Goal: Task Accomplishment & Management: Use online tool/utility

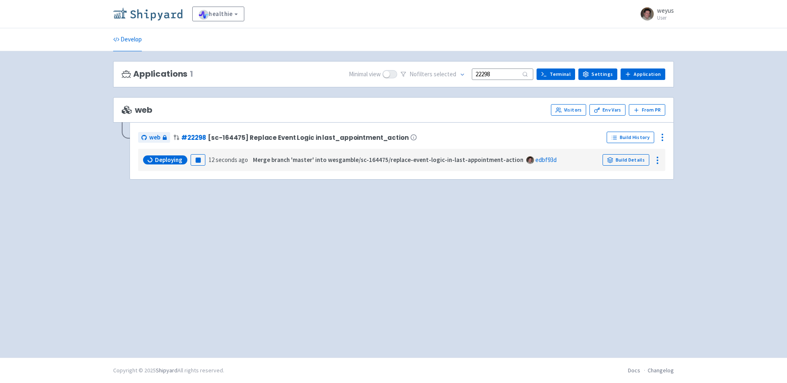
click at [173, 13] on img at bounding box center [147, 13] width 69 height 13
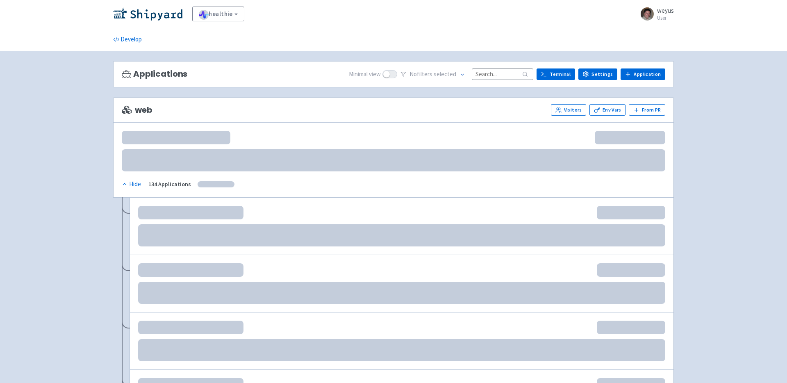
click at [514, 73] on input at bounding box center [502, 73] width 61 height 11
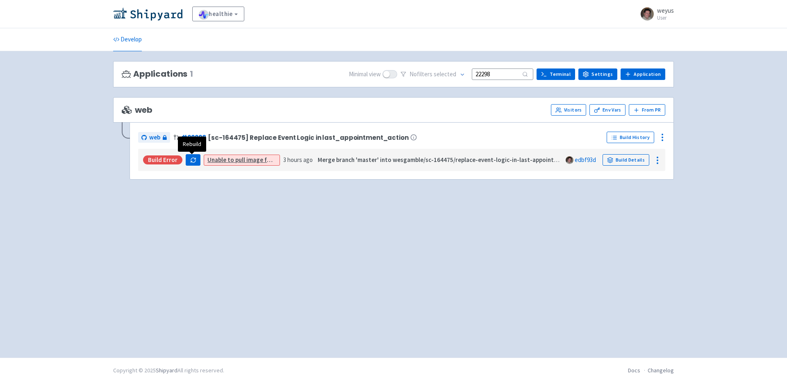
type input "22298"
click at [190, 160] on icon "button" at bounding box center [193, 160] width 6 height 6
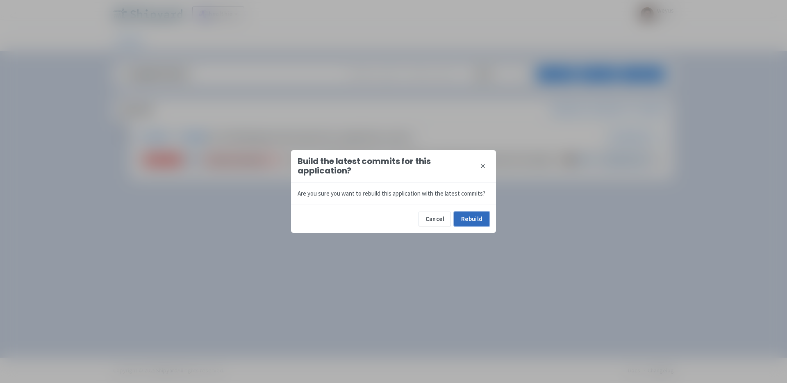
click at [477, 217] on button "Rebuild" at bounding box center [471, 218] width 35 height 15
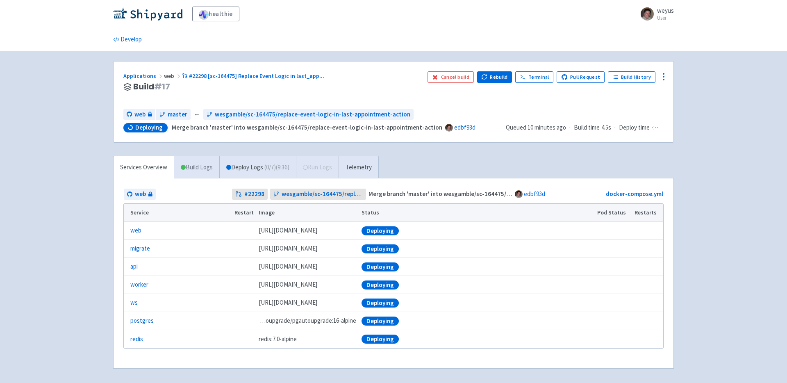
click at [197, 174] on link "Build Logs" at bounding box center [196, 167] width 45 height 23
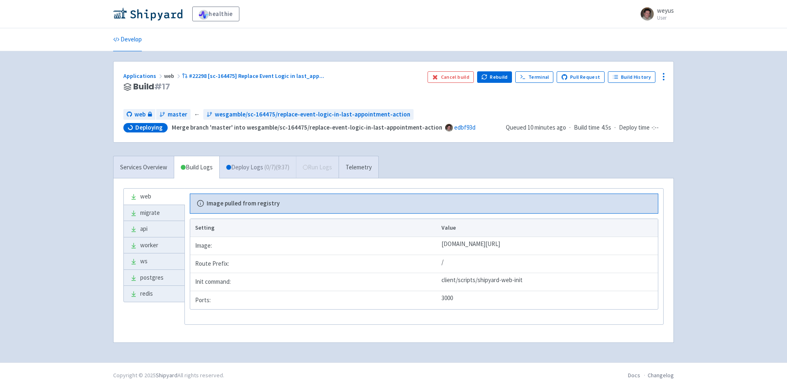
click at [257, 168] on link "Deploy Logs ( 0 / 7 ) (9:37)" at bounding box center [257, 167] width 77 height 23
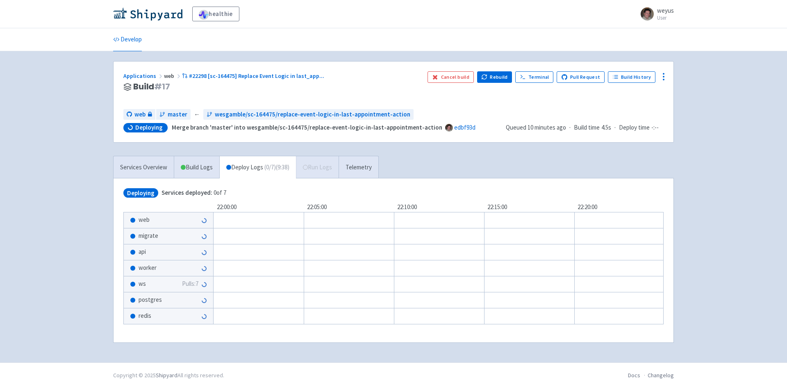
click at [163, 234] on div "migrate" at bounding box center [168, 236] width 89 height 16
click at [196, 170] on link "Build Logs" at bounding box center [196, 167] width 45 height 23
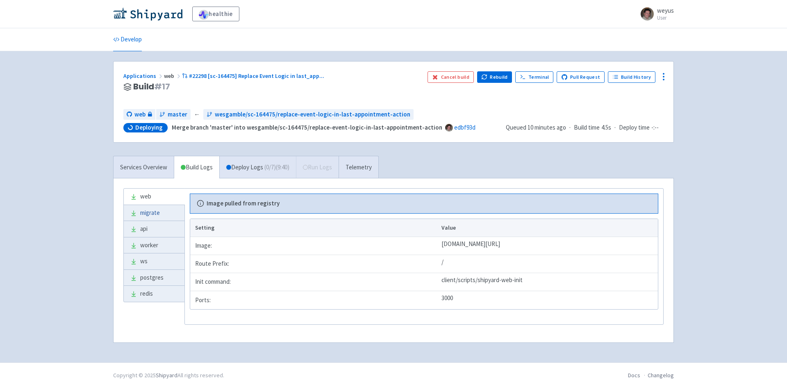
click at [153, 214] on link "migrate" at bounding box center [154, 213] width 61 height 16
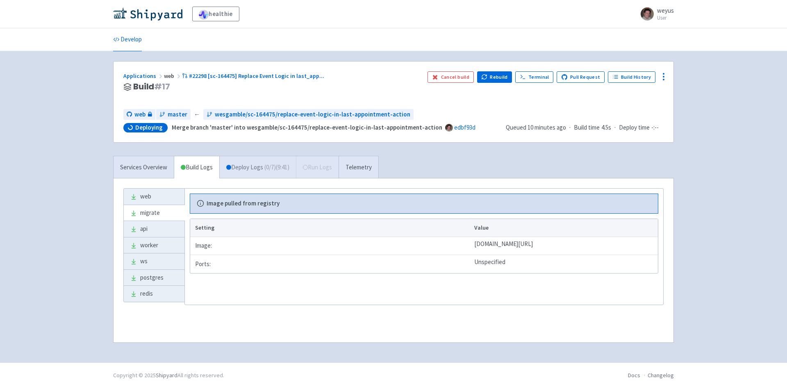
click at [239, 166] on link "Deploy Logs ( 0 / 7 ) (9:41)" at bounding box center [257, 167] width 77 height 23
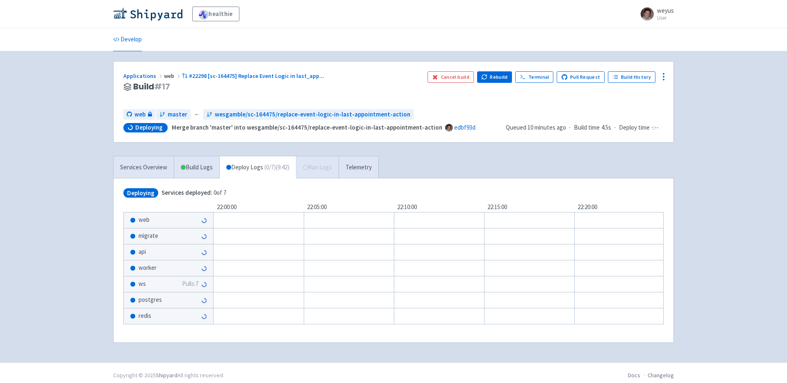
click at [154, 236] on span "migrate" at bounding box center [148, 235] width 20 height 9
click at [189, 235] on div "migrate" at bounding box center [168, 236] width 89 height 16
click at [142, 169] on link "Services Overview" at bounding box center [143, 167] width 60 height 23
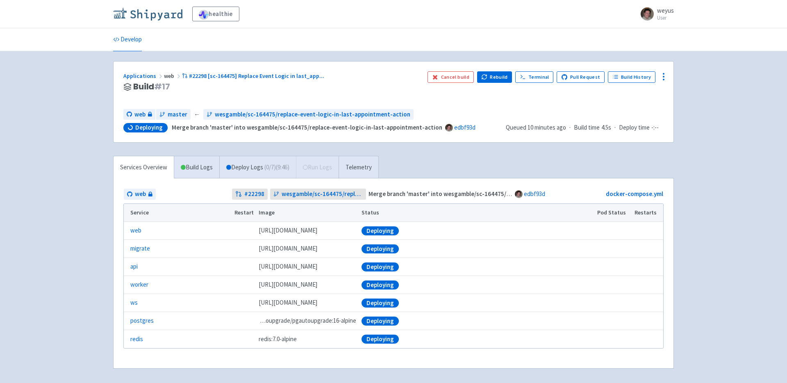
click at [153, 16] on img at bounding box center [147, 13] width 69 height 13
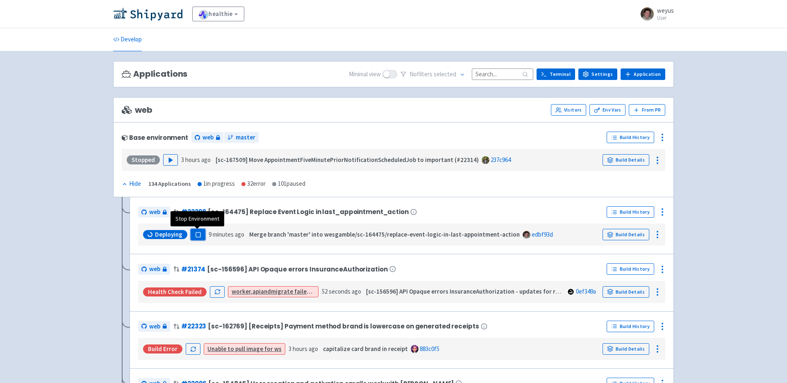
click at [198, 232] on rect "button" at bounding box center [197, 234] width 5 height 5
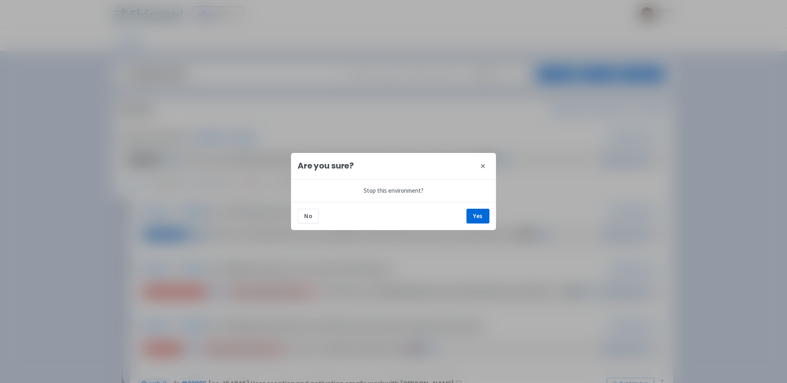
click at [484, 207] on div "No Yes" at bounding box center [393, 216] width 205 height 28
click at [475, 219] on button "Yes" at bounding box center [477, 216] width 23 height 15
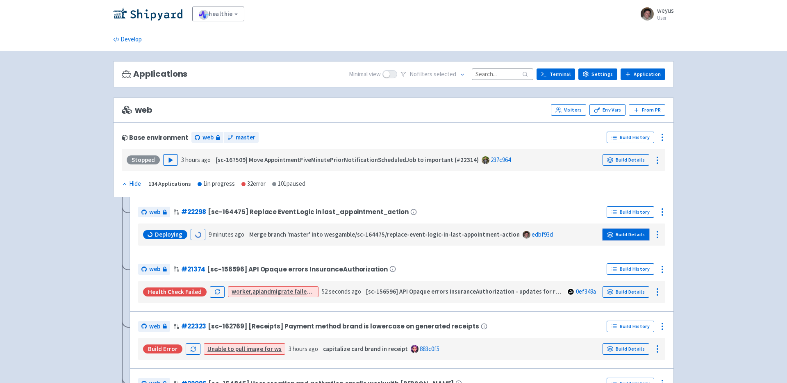
click at [623, 234] on link "Build Details" at bounding box center [625, 234] width 47 height 11
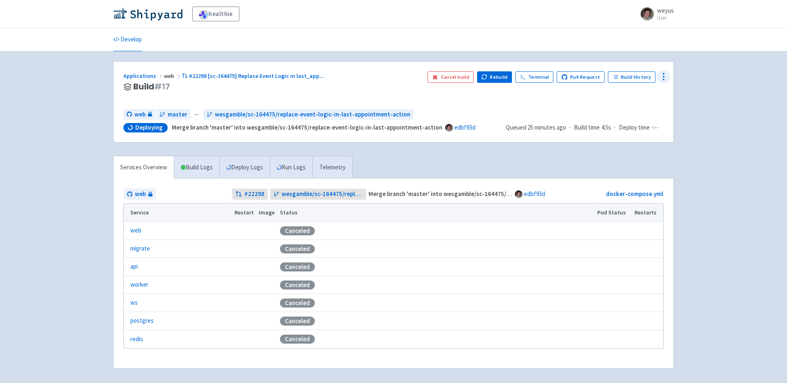
click at [664, 77] on icon at bounding box center [663, 77] width 10 height 10
click at [635, 108] on span "Data Dashboard" at bounding box center [625, 109] width 41 height 11
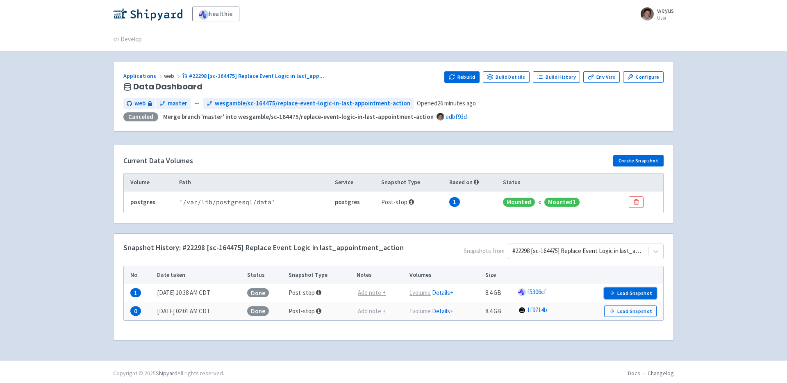
click at [626, 290] on button "Load Snapshot" at bounding box center [630, 292] width 52 height 11
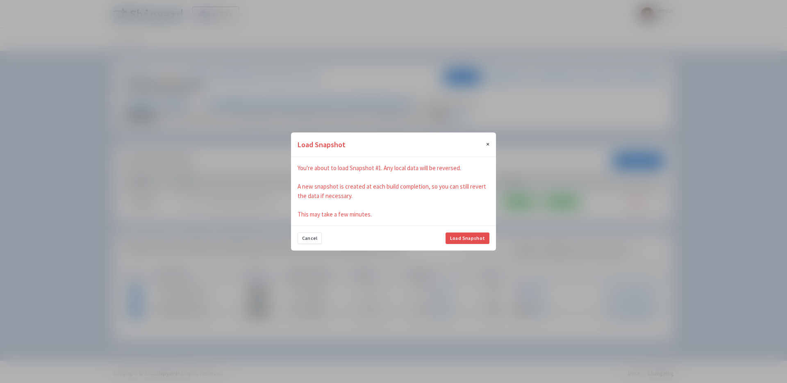
click at [489, 141] on span "×" at bounding box center [487, 144] width 3 height 8
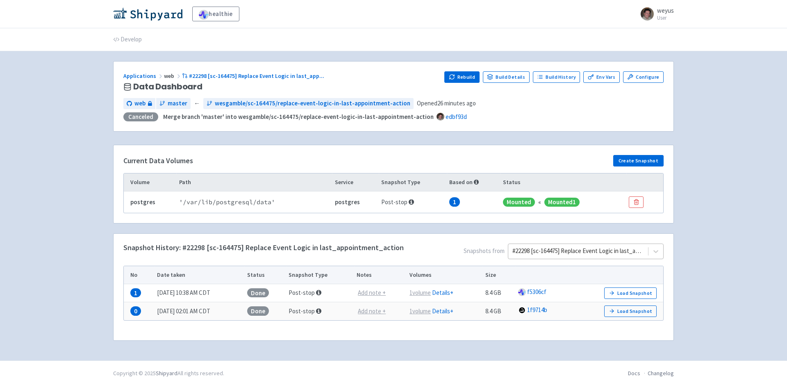
click at [583, 252] on div at bounding box center [578, 250] width 132 height 11
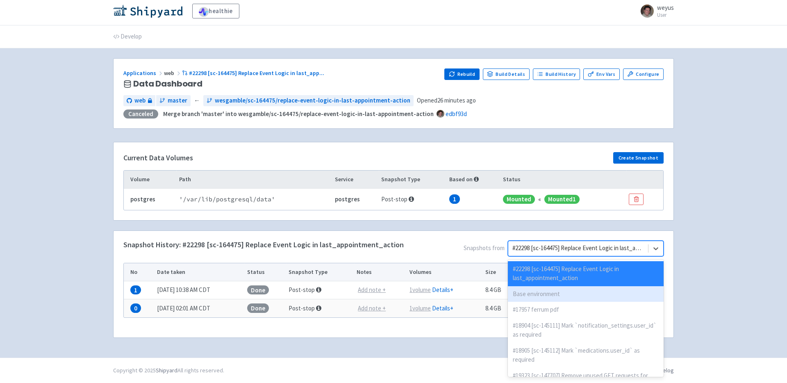
click at [556, 291] on div "Base environment" at bounding box center [586, 294] width 156 height 16
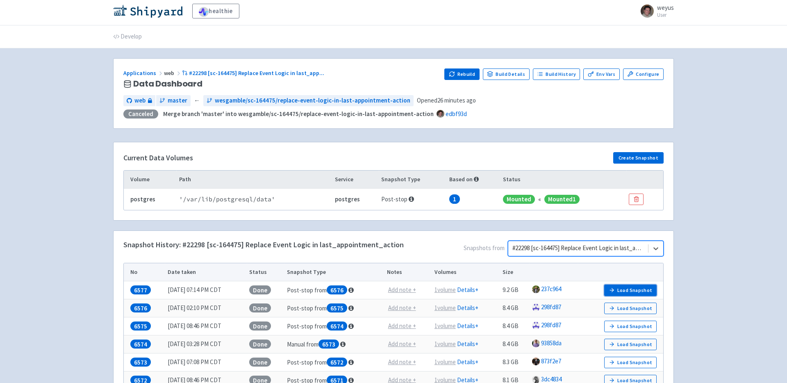
click at [631, 293] on button "Load Snapshot" at bounding box center [630, 289] width 52 height 11
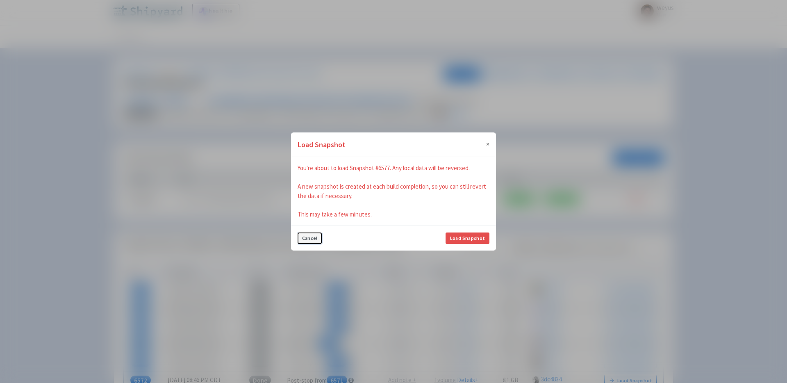
click at [311, 238] on button "Cancel" at bounding box center [309, 237] width 24 height 11
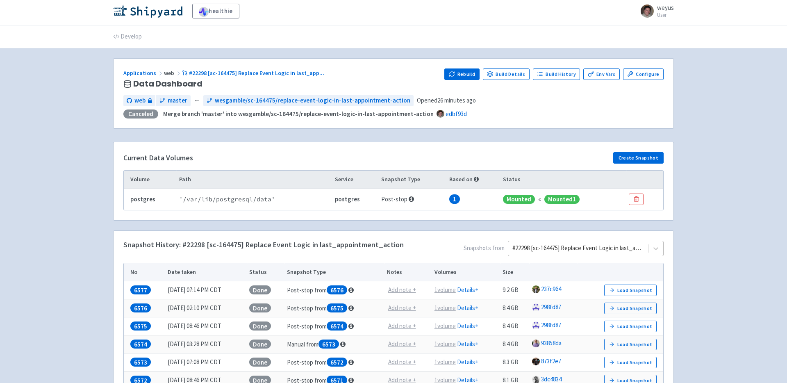
click at [609, 247] on div at bounding box center [578, 248] width 132 height 11
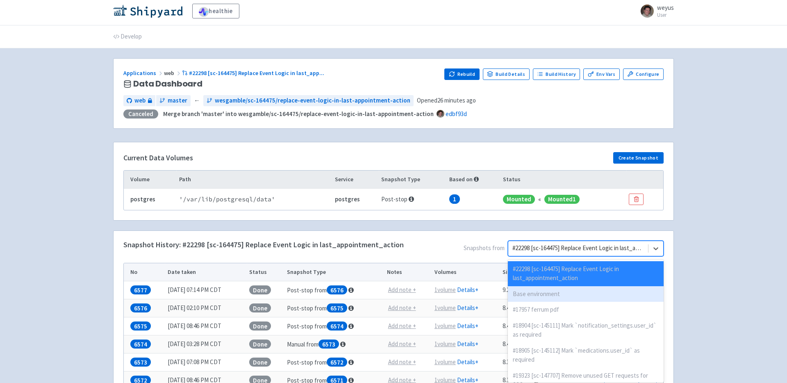
click at [542, 297] on div "Base environment" at bounding box center [586, 294] width 156 height 16
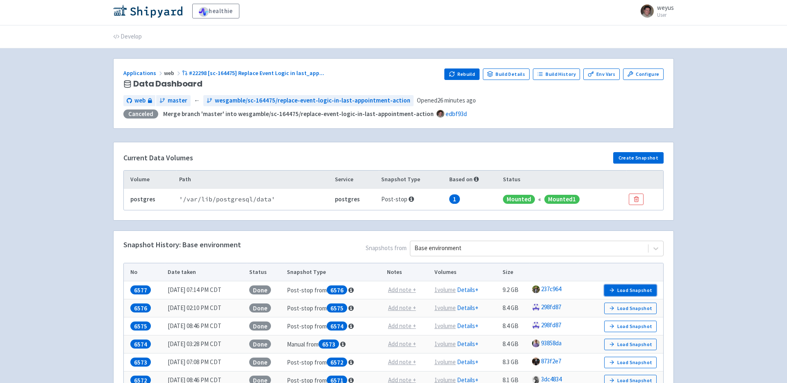
click at [630, 289] on button "Load Snapshot" at bounding box center [630, 289] width 52 height 11
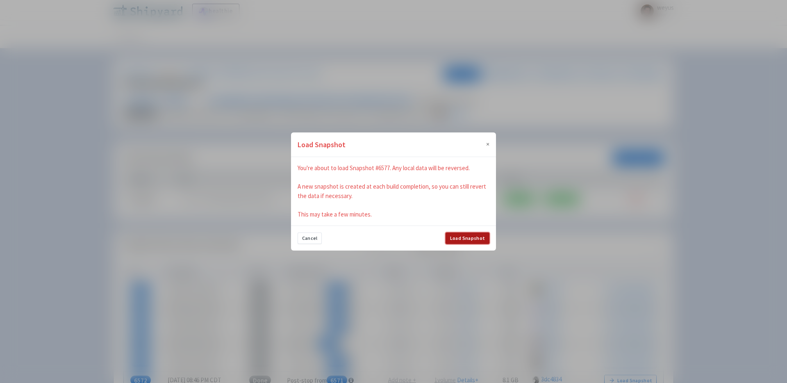
click at [462, 240] on button "Load Snapshot" at bounding box center [467, 237] width 44 height 11
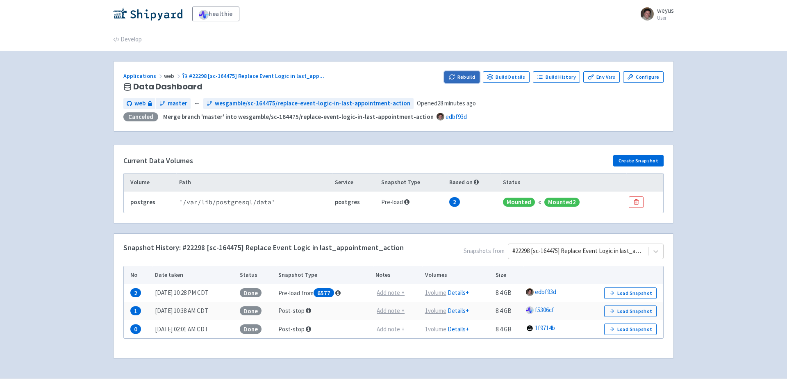
click at [469, 78] on button "Rebuild" at bounding box center [461, 76] width 35 height 11
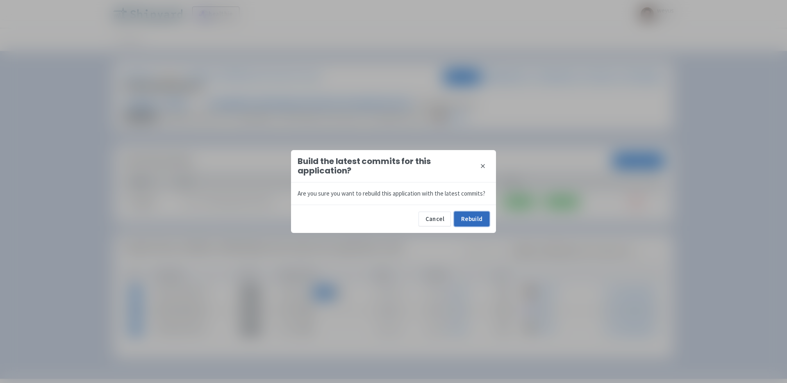
click at [463, 218] on button "Rebuild" at bounding box center [471, 218] width 35 height 15
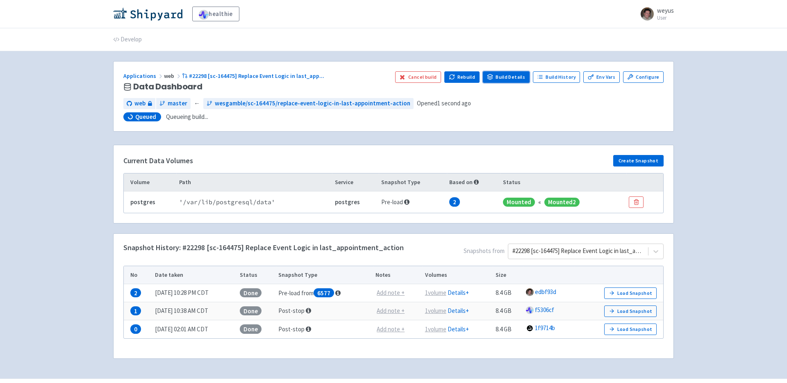
click at [514, 77] on link "Build Details" at bounding box center [506, 76] width 47 height 11
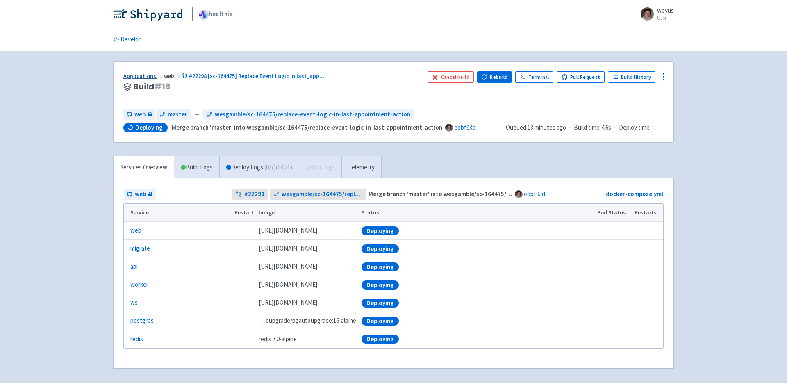
click at [136, 77] on link "Applications" at bounding box center [143, 75] width 41 height 7
click at [136, 76] on link "Applications" at bounding box center [143, 75] width 41 height 7
click at [150, 12] on img at bounding box center [147, 13] width 69 height 13
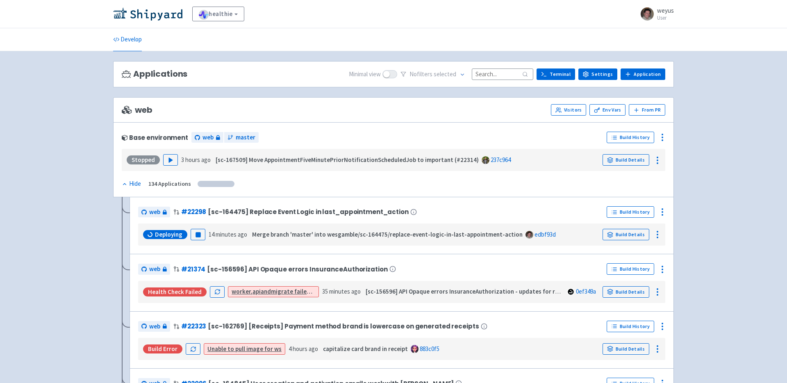
click at [516, 75] on input at bounding box center [502, 73] width 61 height 11
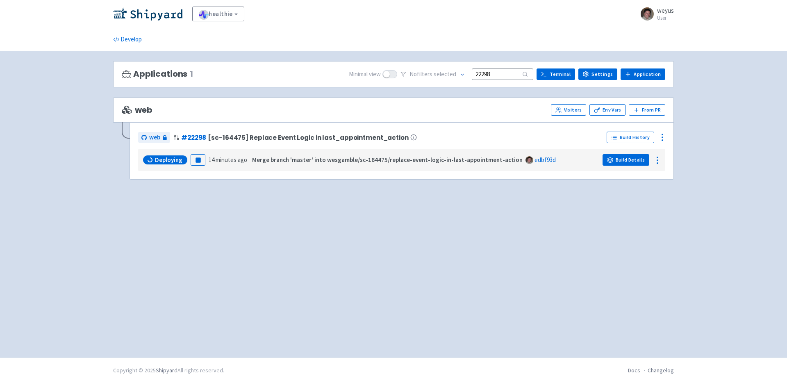
type input "22298"
click at [622, 156] on link "Build Details" at bounding box center [625, 159] width 47 height 11
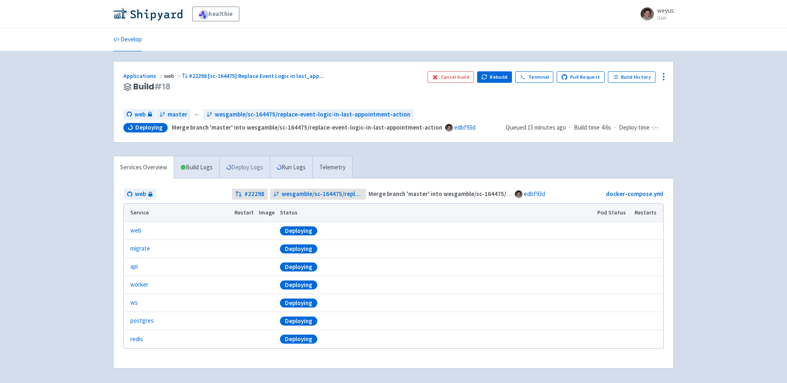
click at [256, 162] on link "Deploy Logs" at bounding box center [244, 167] width 50 height 23
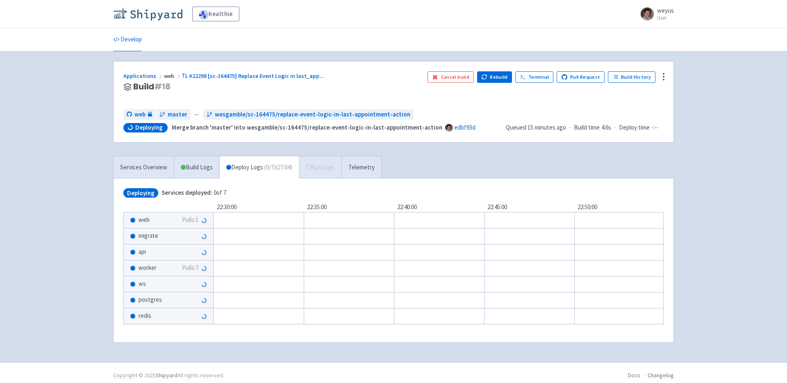
click at [143, 9] on img at bounding box center [147, 13] width 69 height 13
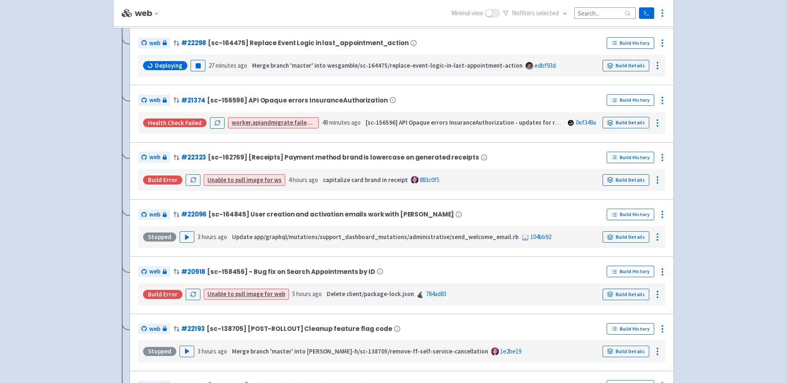
scroll to position [179, 0]
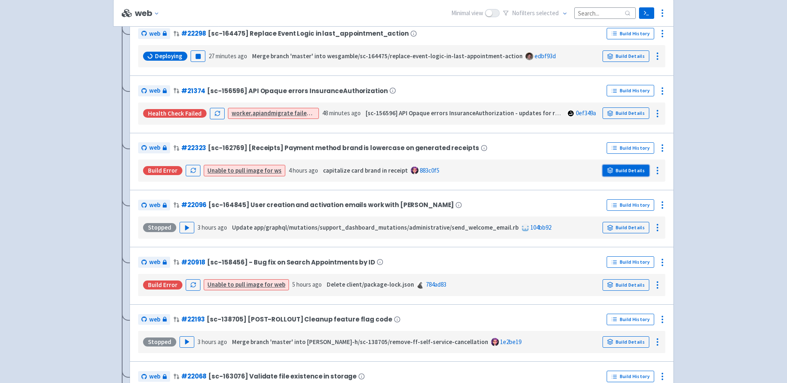
click at [624, 168] on link "Build Details" at bounding box center [625, 170] width 47 height 11
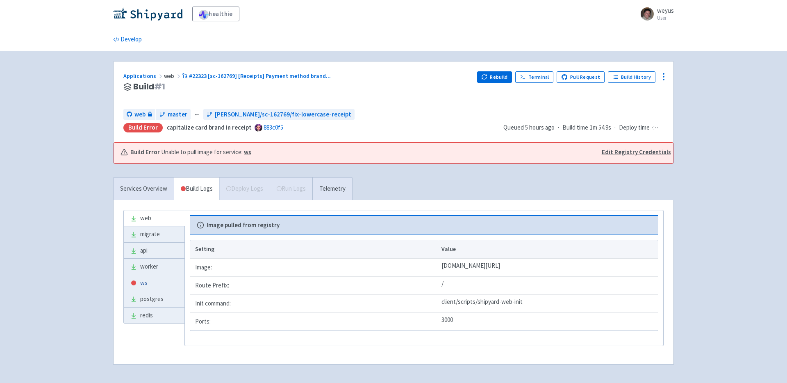
click at [148, 282] on link "ws" at bounding box center [154, 283] width 61 height 16
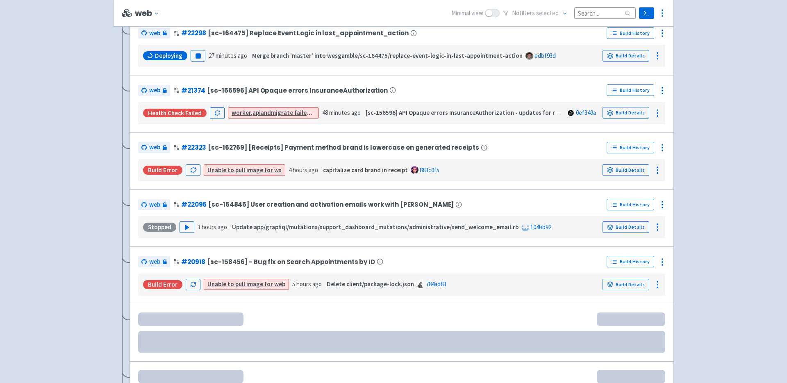
scroll to position [179, 0]
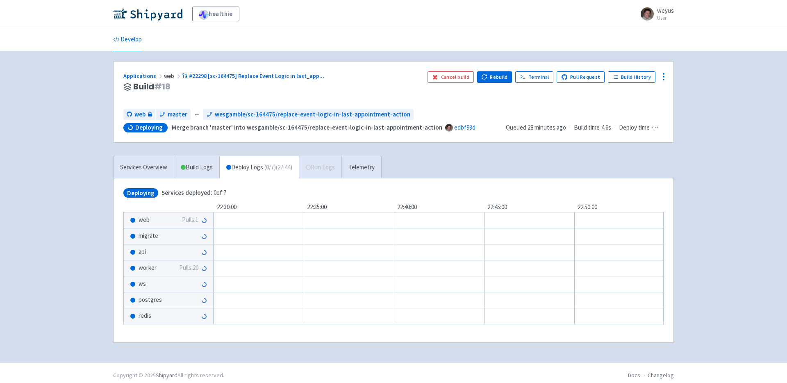
click at [153, 268] on span "worker" at bounding box center [147, 267] width 18 height 9
click at [154, 288] on div "ws" at bounding box center [168, 284] width 89 height 16
click at [200, 170] on link "Build Logs" at bounding box center [196, 167] width 45 height 23
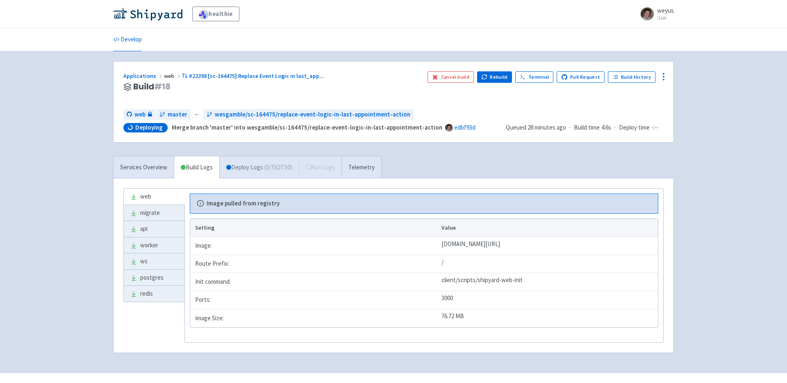
click at [251, 168] on link "Deploy Logs ( 0 / 7 ) (27:50)" at bounding box center [258, 167] width 79 height 23
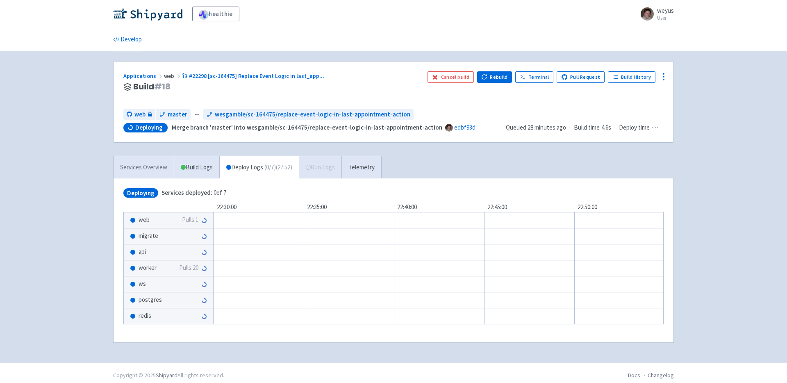
click at [138, 163] on link "Services Overview" at bounding box center [143, 167] width 60 height 23
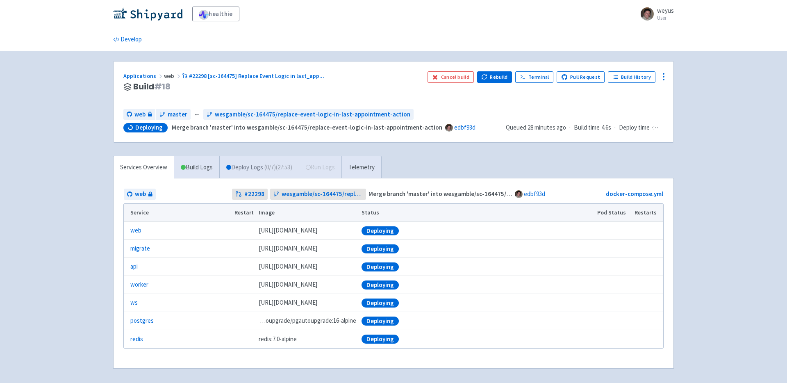
click at [245, 165] on link "Deploy Logs ( 0 / 7 ) (27:53)" at bounding box center [258, 167] width 79 height 23
